Goal: Transaction & Acquisition: Purchase product/service

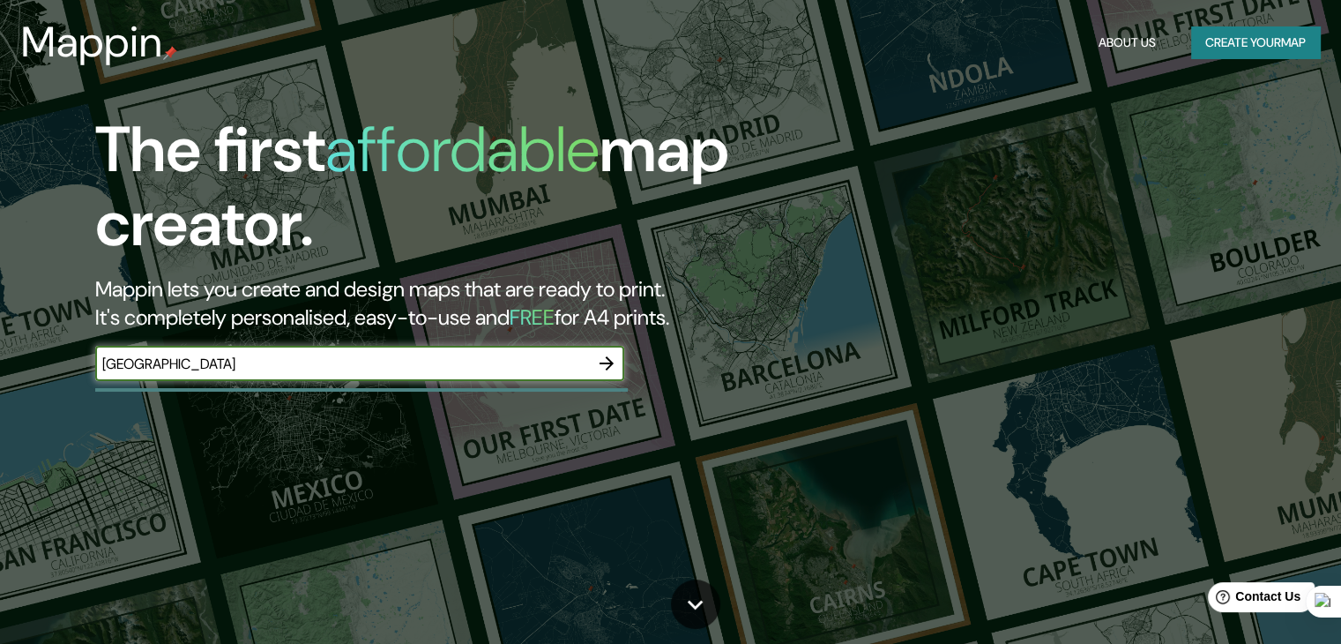
click at [615, 356] on icon "button" at bounding box center [606, 363] width 21 height 21
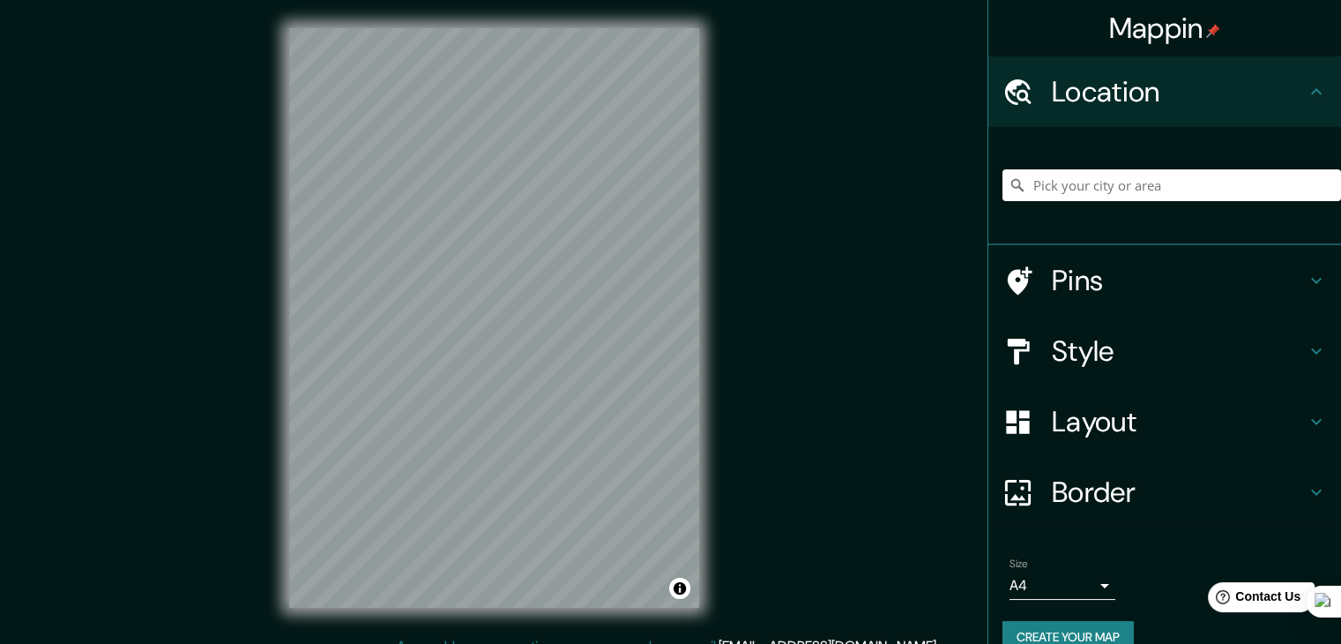
click at [1263, 355] on h4 "Style" at bounding box center [1179, 350] width 254 height 35
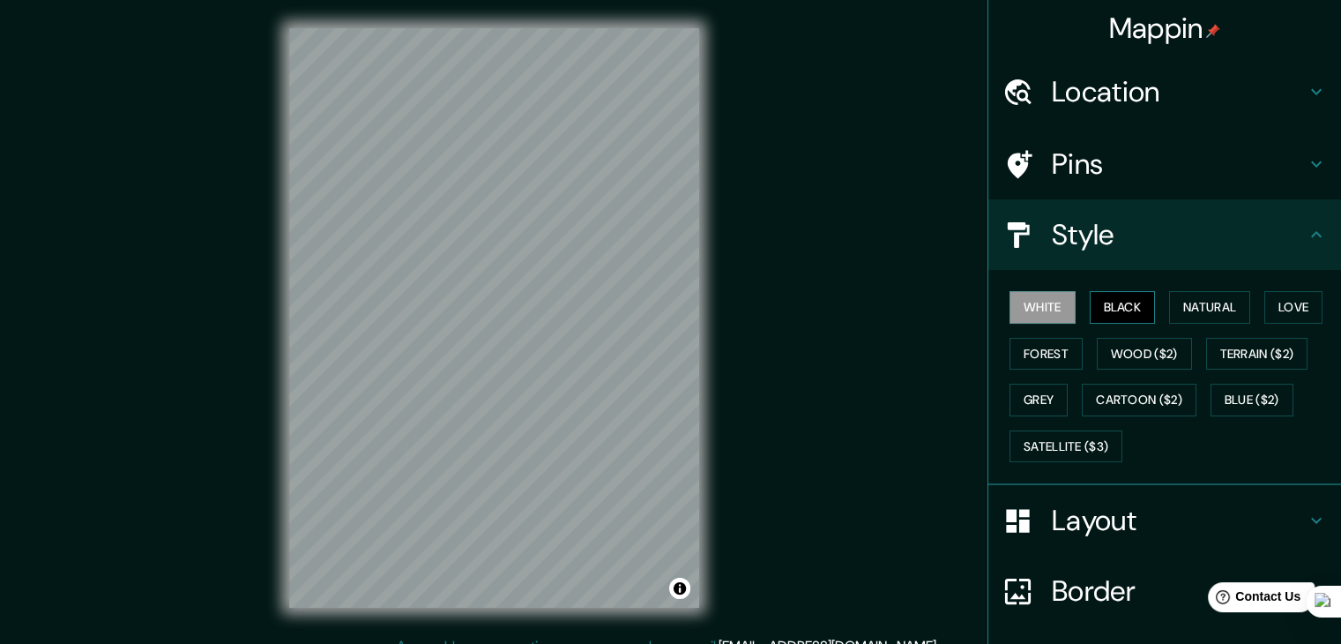
click at [1115, 302] on button "Black" at bounding box center [1123, 307] width 66 height 33
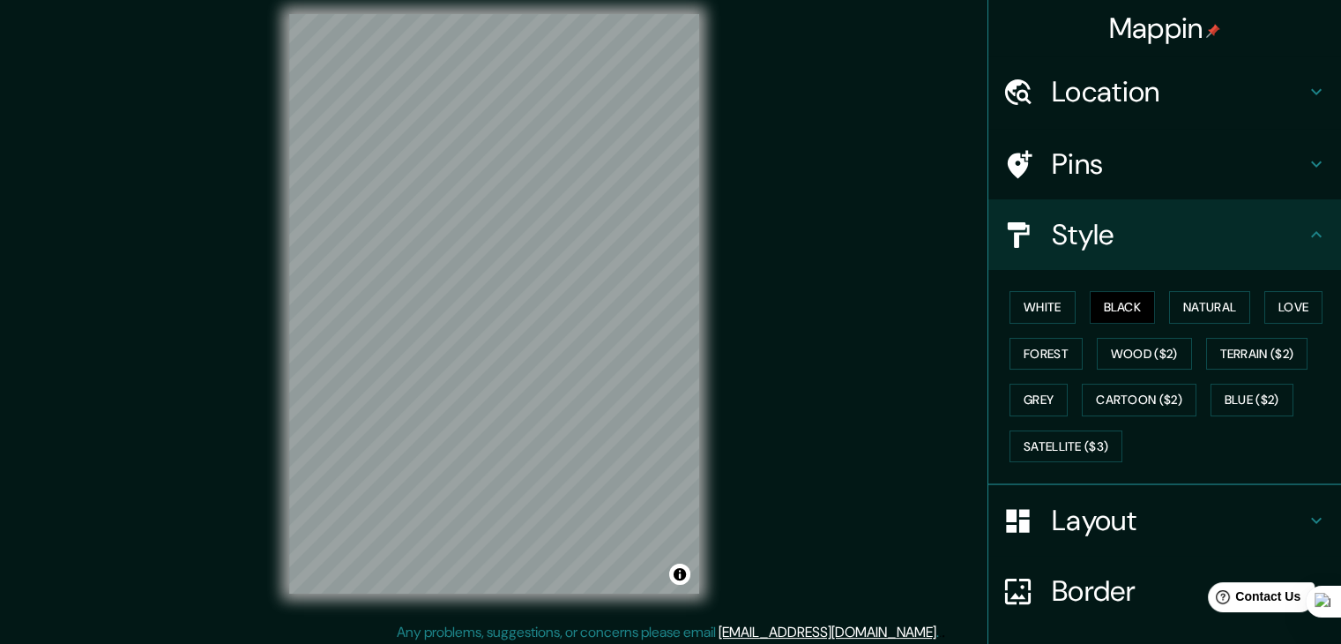
scroll to position [16, 0]
click at [702, 262] on div "© Mapbox © OpenStreetMap Improve this map" at bounding box center [494, 302] width 467 height 636
click at [278, 330] on div "© Mapbox © OpenStreetMap Improve this map" at bounding box center [494, 302] width 467 height 636
click at [716, 264] on div "© Mapbox © OpenStreetMap Improve this map" at bounding box center [494, 302] width 467 height 636
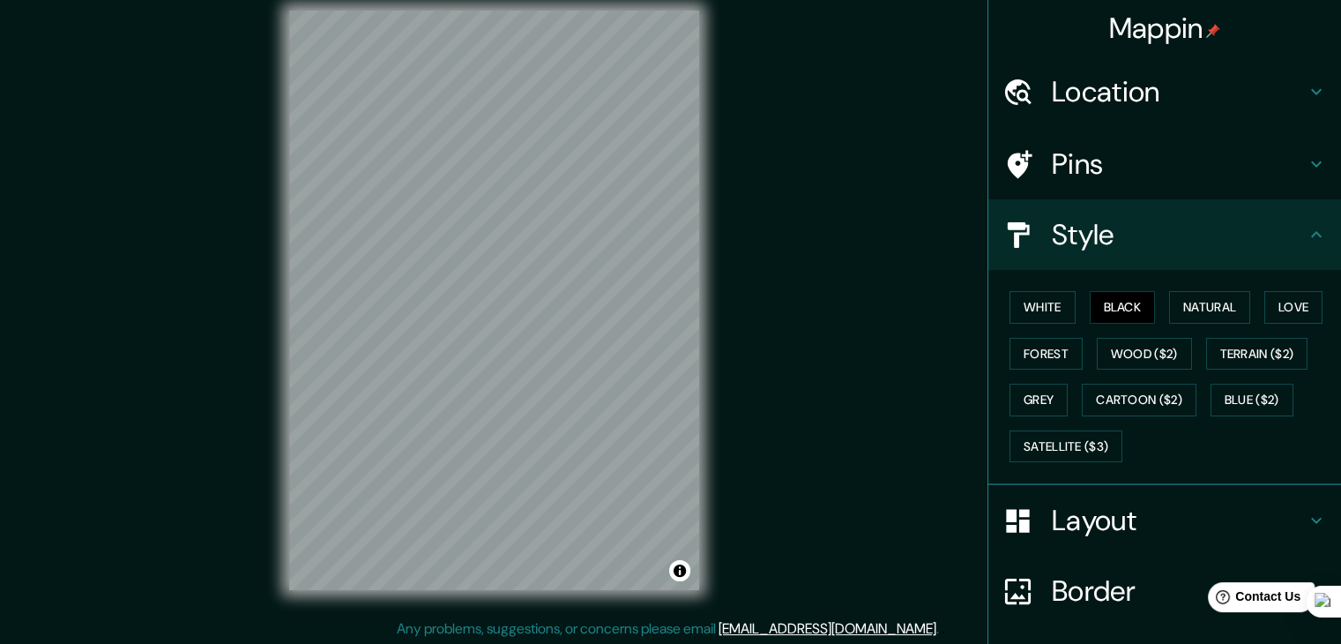
scroll to position [20, 0]
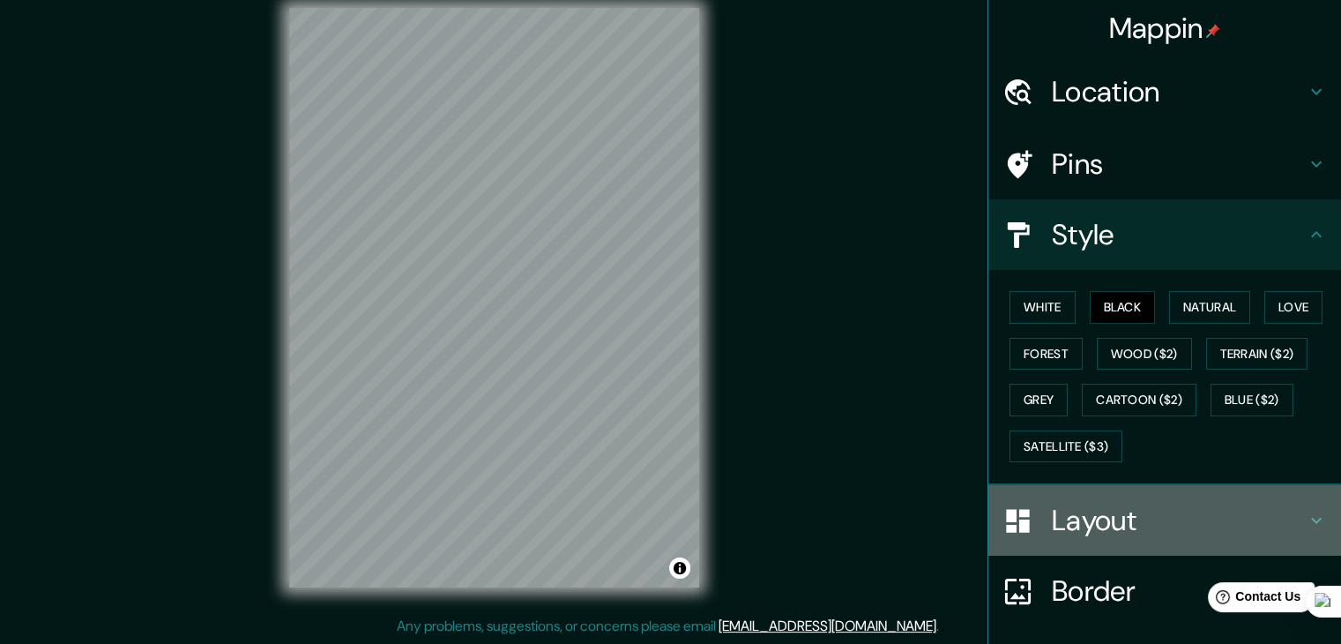
click at [1139, 522] on h4 "Layout" at bounding box center [1179, 520] width 254 height 35
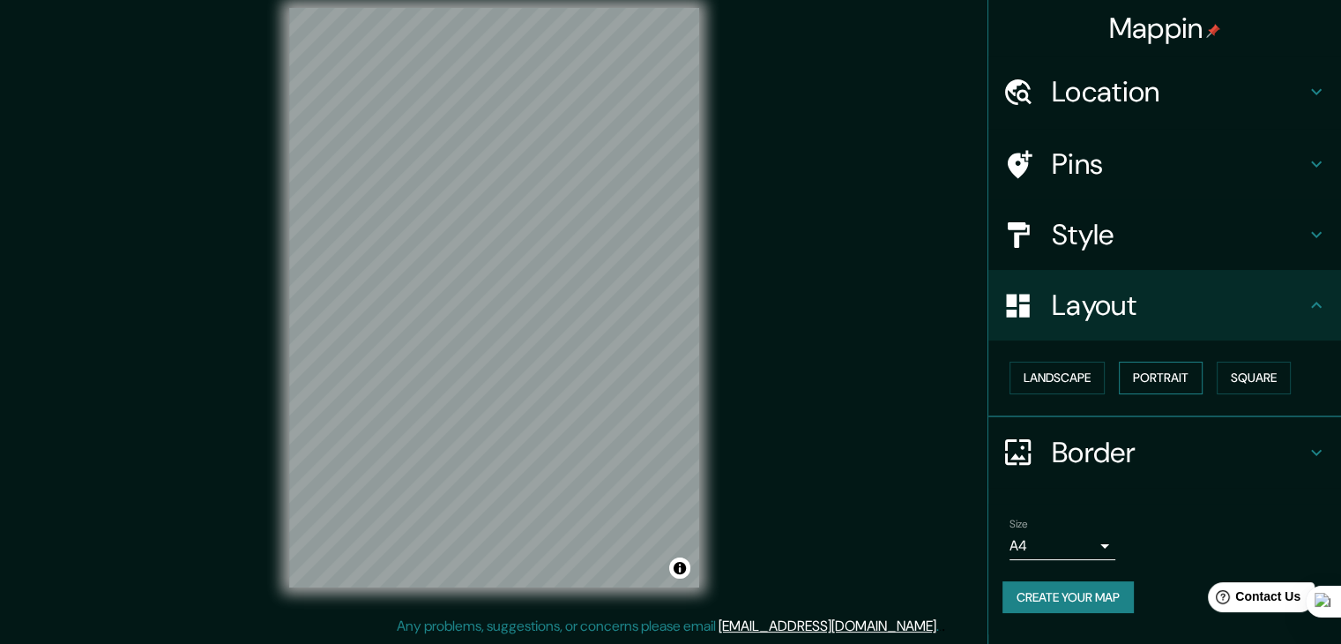
click at [1182, 375] on button "Portrait" at bounding box center [1161, 378] width 84 height 33
click at [1081, 388] on button "Landscape" at bounding box center [1057, 378] width 95 height 33
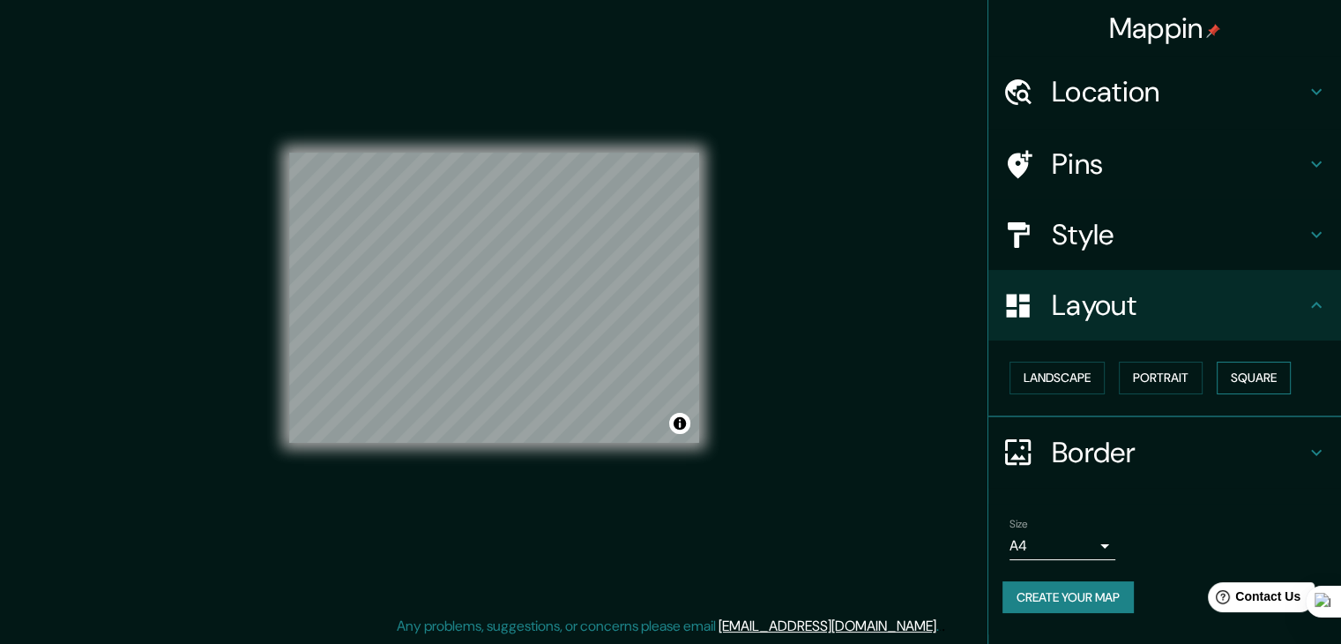
click at [1283, 375] on button "Square" at bounding box center [1254, 378] width 74 height 33
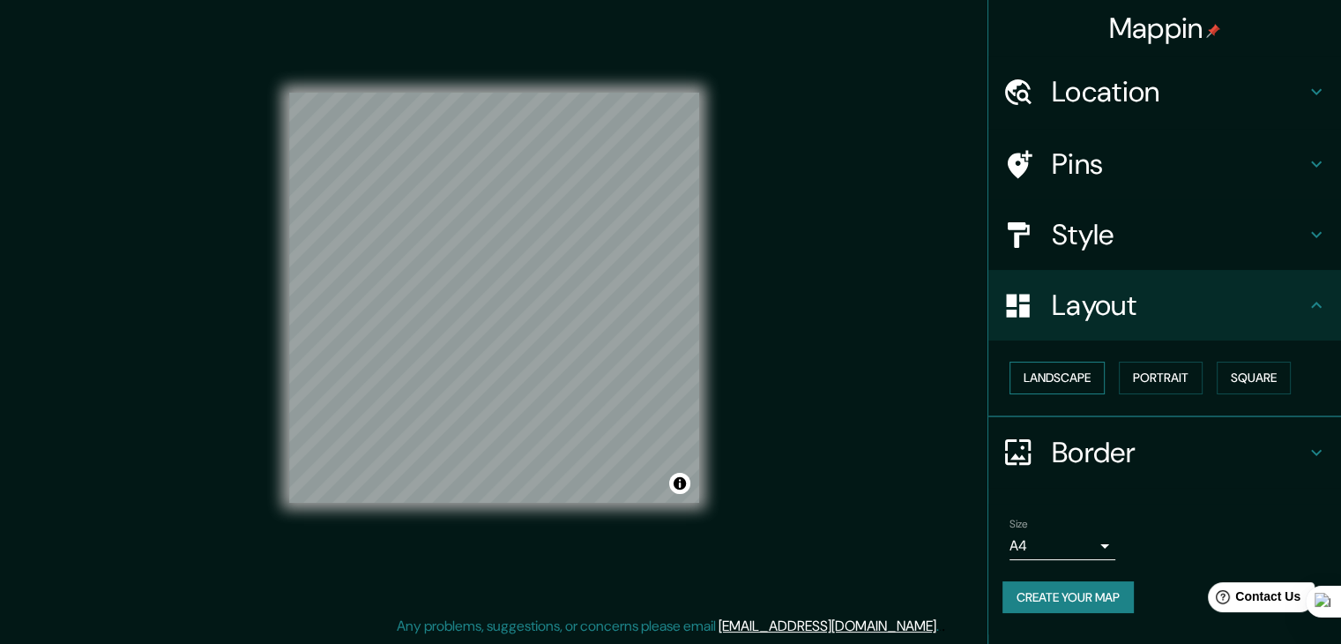
click at [1078, 384] on button "Landscape" at bounding box center [1057, 378] width 95 height 33
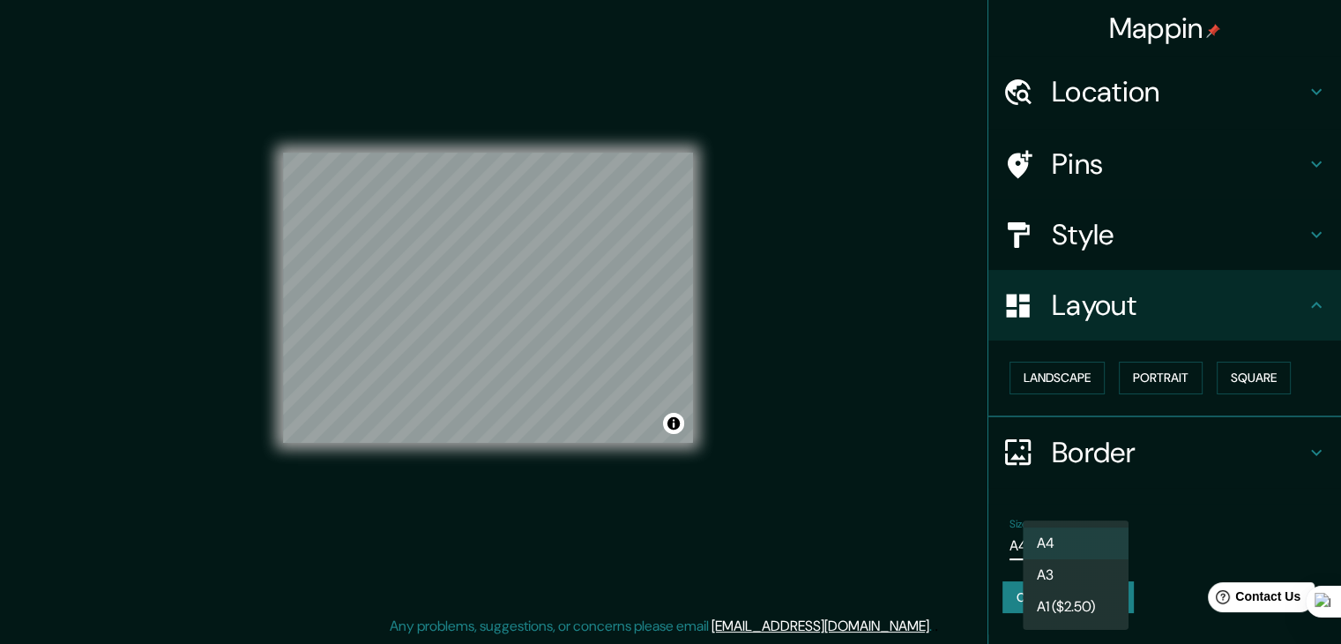
click at [1114, 547] on body "Mappin Location Pins Style Layout Landscape Portrait Square Border Choose a bor…" at bounding box center [670, 302] width 1341 height 644
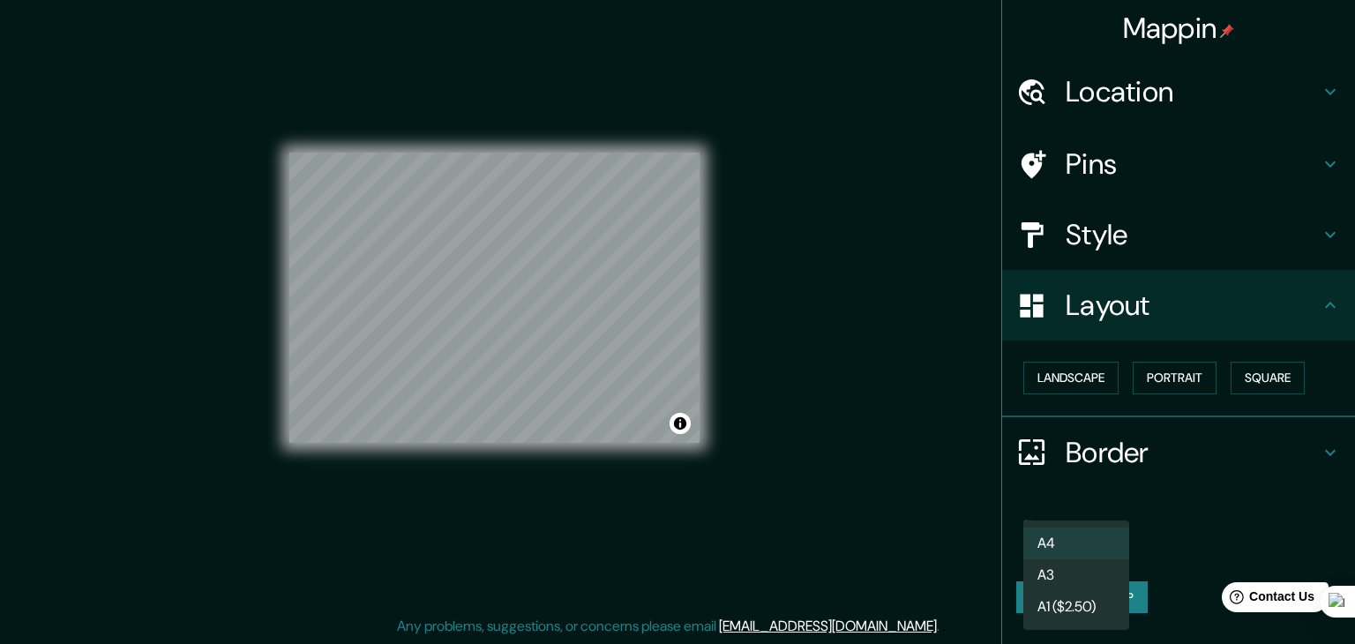
click at [1086, 575] on li "A3" at bounding box center [1076, 575] width 106 height 32
type input "a4"
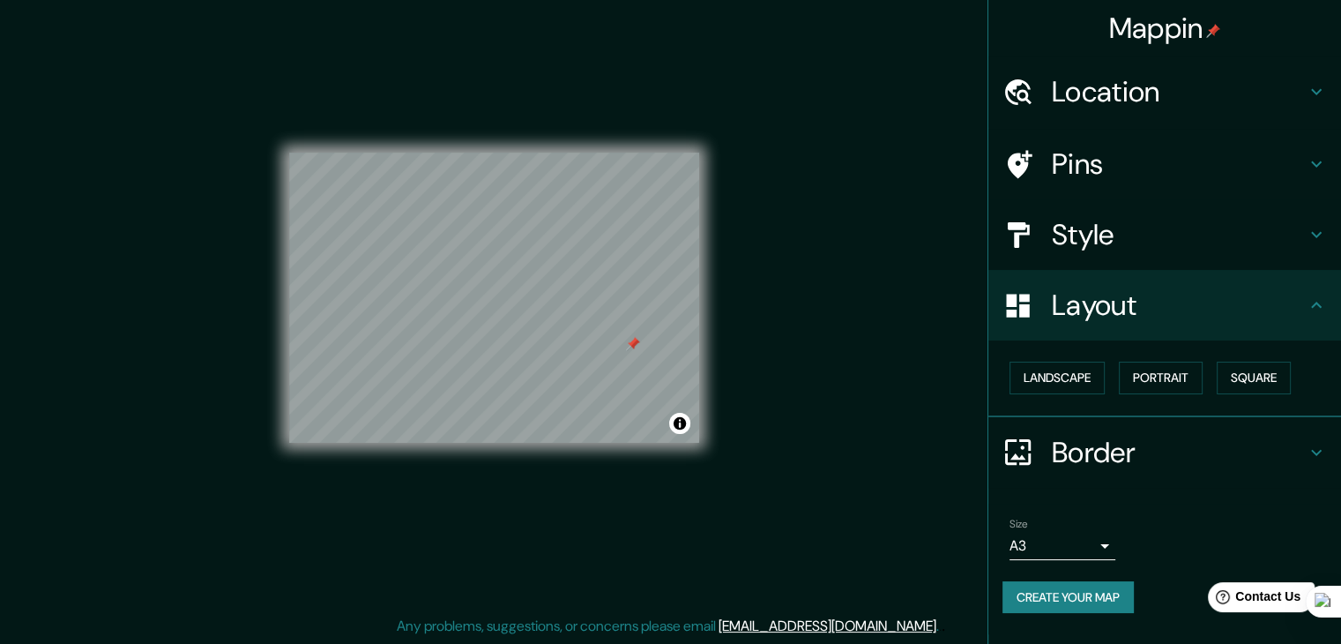
drag, startPoint x: 645, startPoint y: 271, endPoint x: 631, endPoint y: 345, distance: 75.2
click at [631, 345] on div at bounding box center [633, 344] width 14 height 14
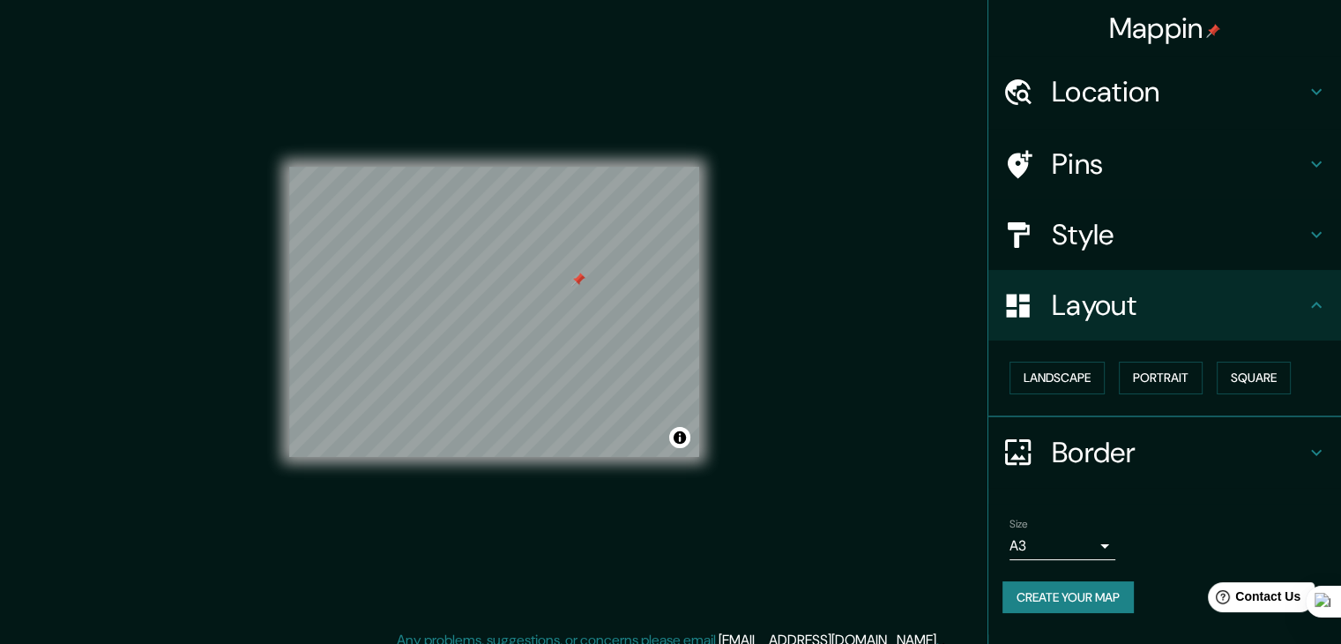
scroll to position [0, 0]
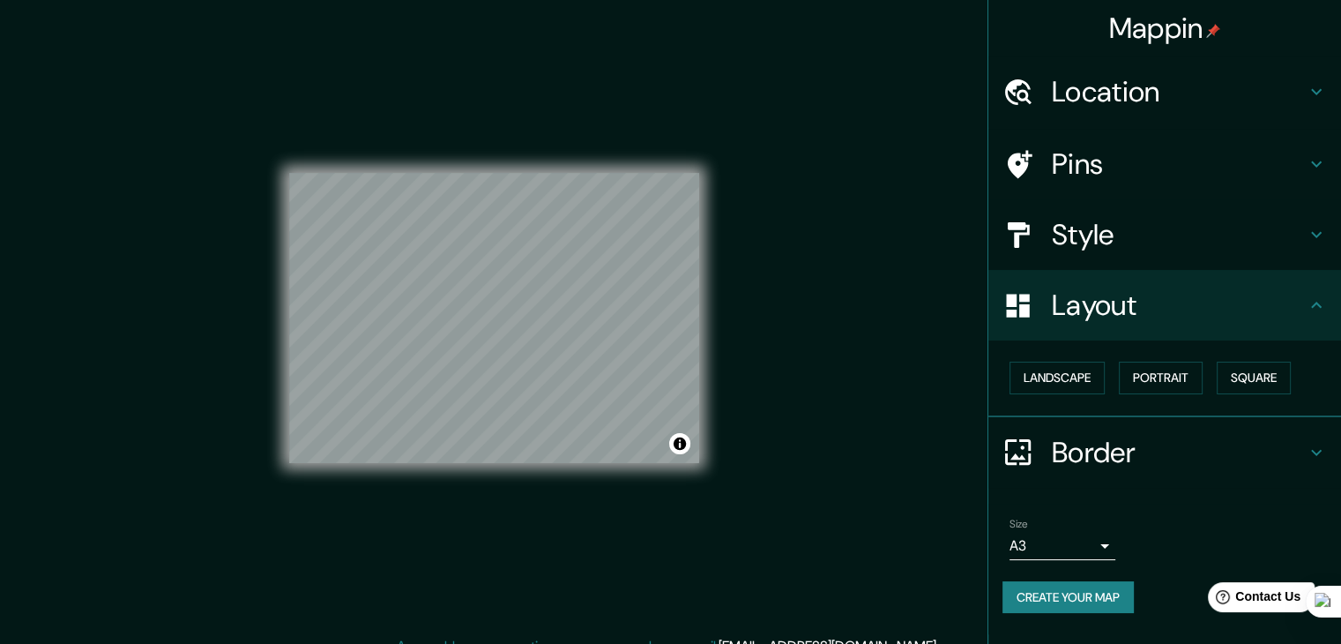
click at [709, 357] on div "© Mapbox © OpenStreetMap Improve this map" at bounding box center [494, 318] width 467 height 636
